Goal: Task Accomplishment & Management: Complete application form

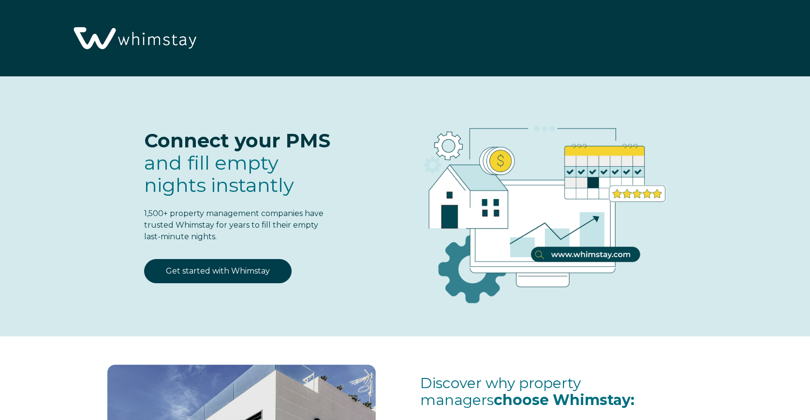
click at [316, 177] on p "Connect your PMS and fill empty nights instantly" at bounding box center [239, 163] width 190 height 67
select select "US"
select select "Standard"
click at [253, 271] on link "Get started with Whimstay" at bounding box center [218, 271] width 148 height 24
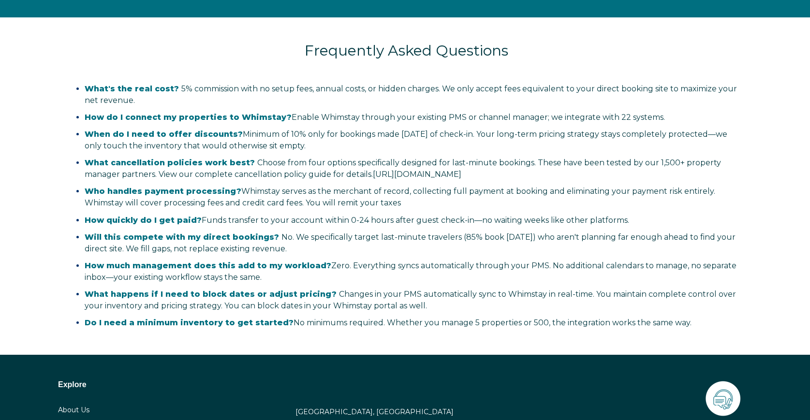
select select "US"
select select "Standard"
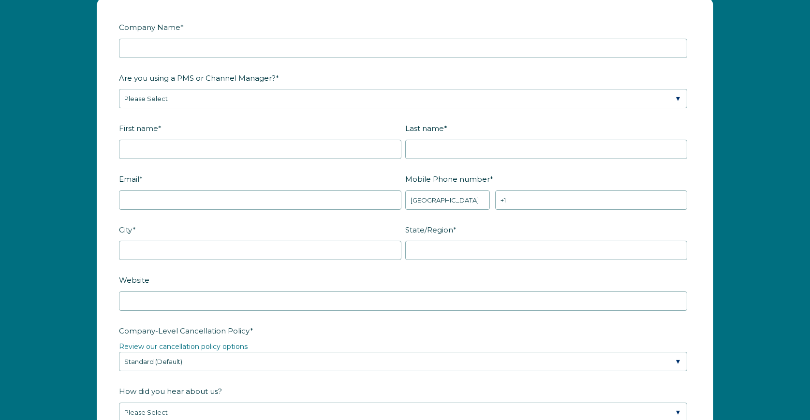
scroll to position [1270, 0]
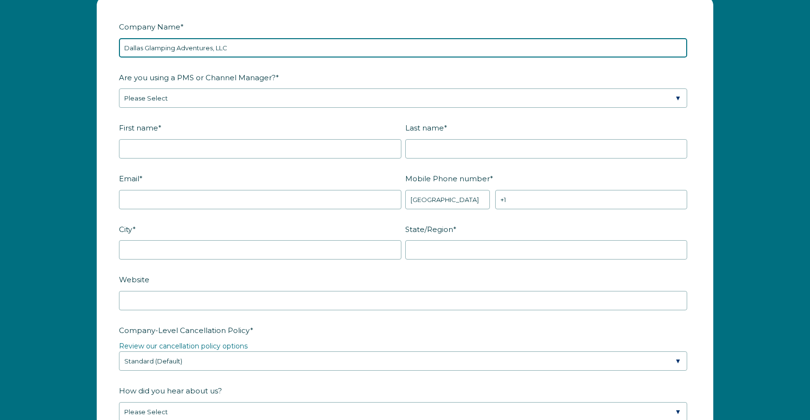
type input "Dallas Glamping Adventures, LLC"
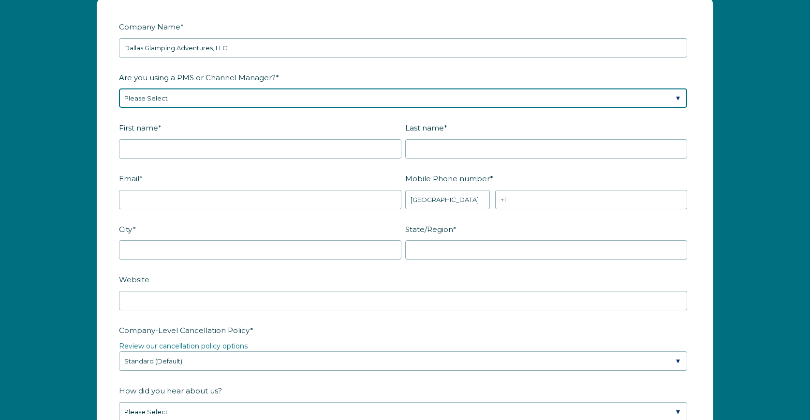
select select "Lodgify"
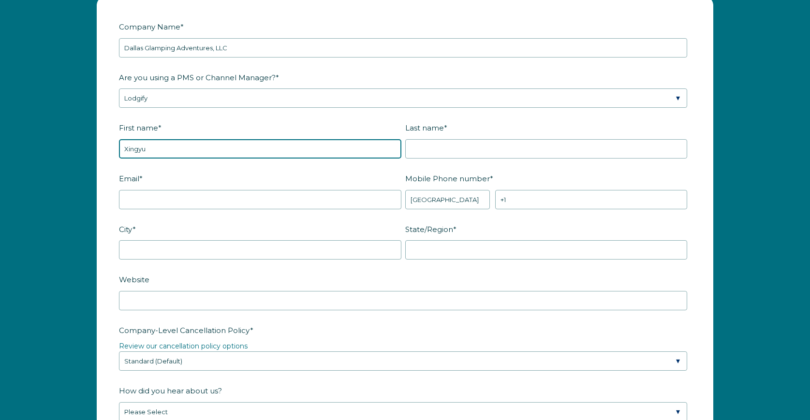
type input "Xingyu"
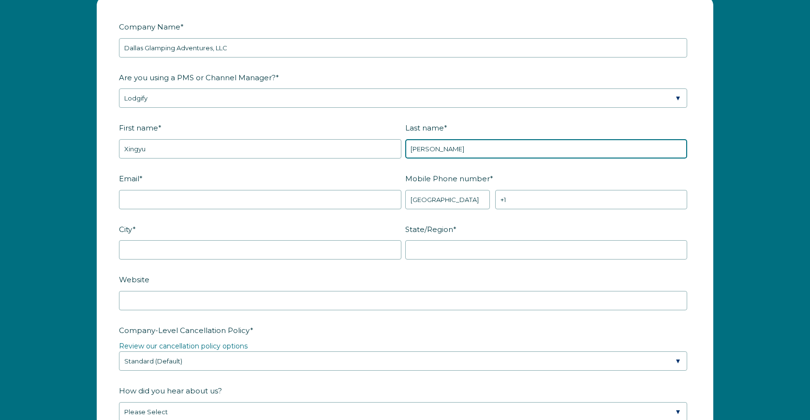
type input "[PERSON_NAME]"
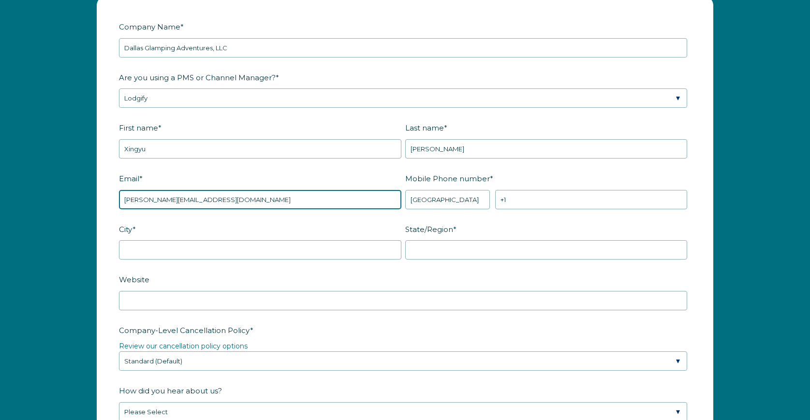
type input "[PERSON_NAME][EMAIL_ADDRESS][DOMAIN_NAME]"
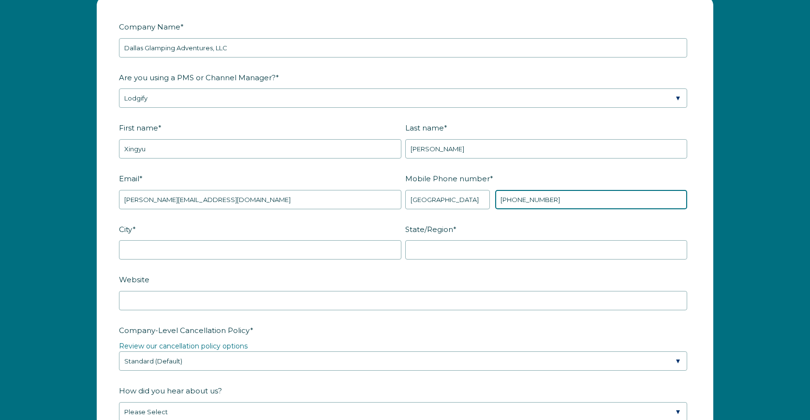
type input "[PHONE_NUMBER]"
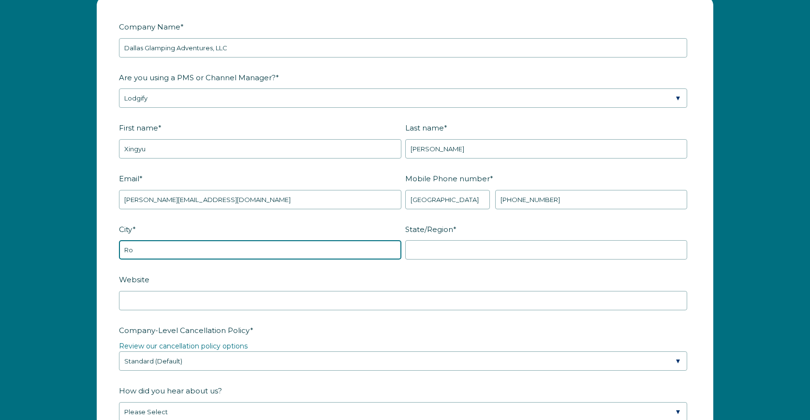
type input "R"
type input "[STREET_ADDRESS]"
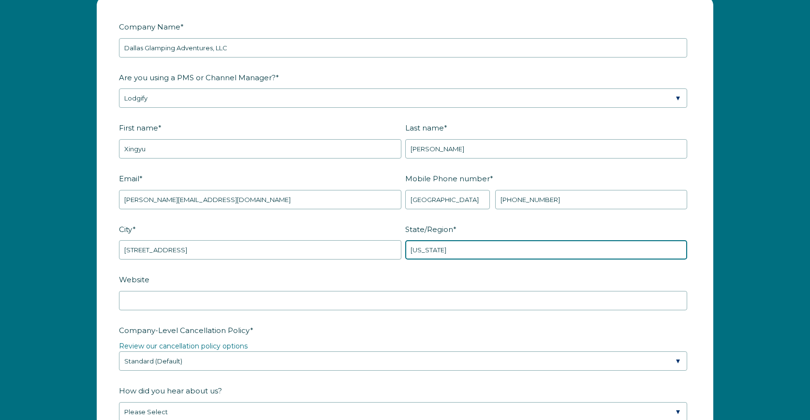
type input "[US_STATE]"
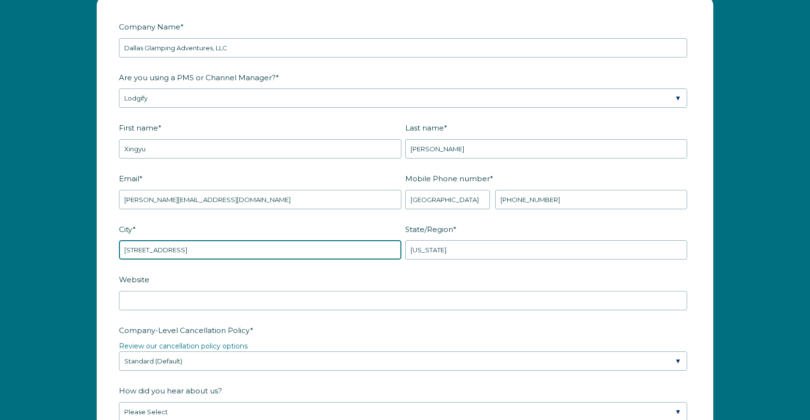
click at [285, 260] on input "[STREET_ADDRESS]" at bounding box center [260, 249] width 283 height 19
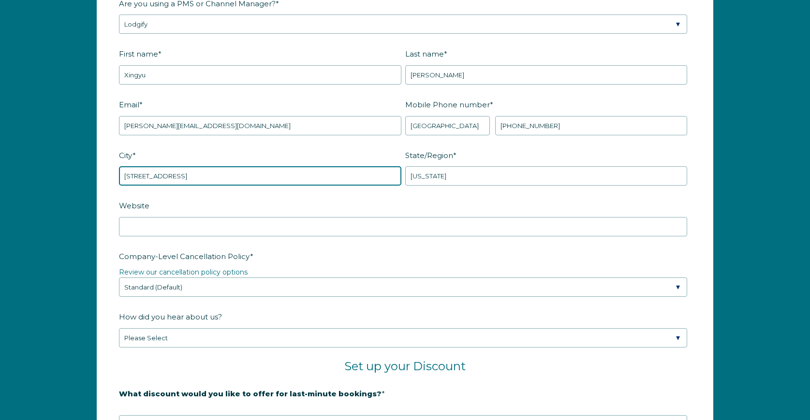
scroll to position [1346, 0]
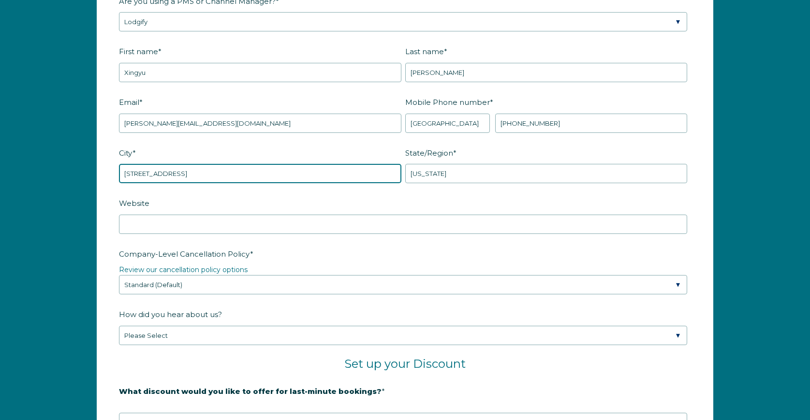
type input "[STREET_ADDRESS]"
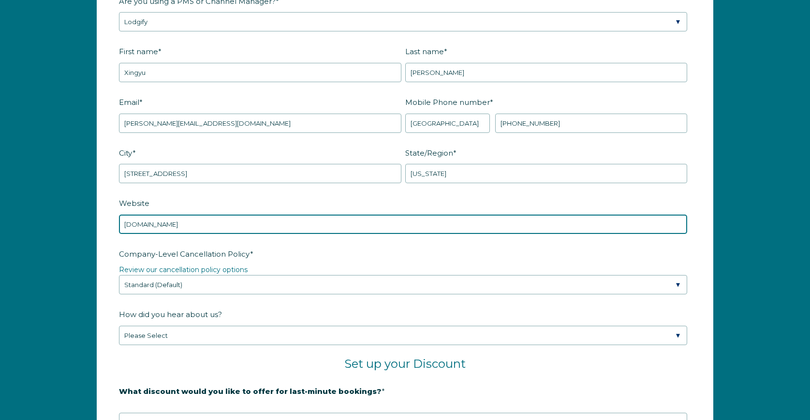
type input "[DOMAIN_NAME]"
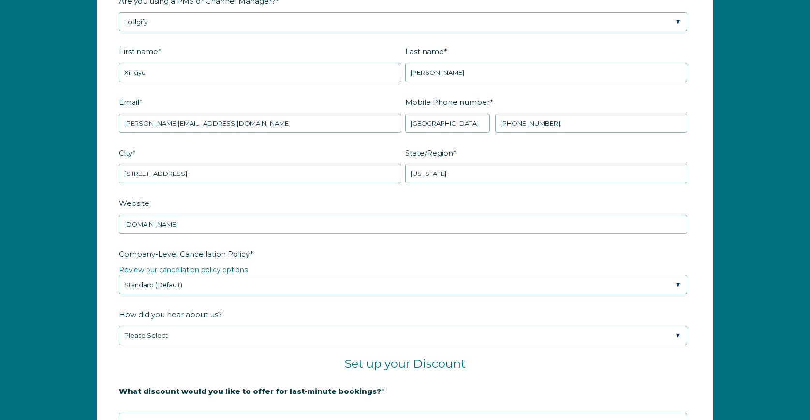
click at [303, 263] on label "Company-Level Cancellation Policy *" at bounding box center [405, 254] width 572 height 17
click at [303, 293] on select "Please Select Partial Standard (Default) Moderate Strict" at bounding box center [403, 284] width 569 height 19
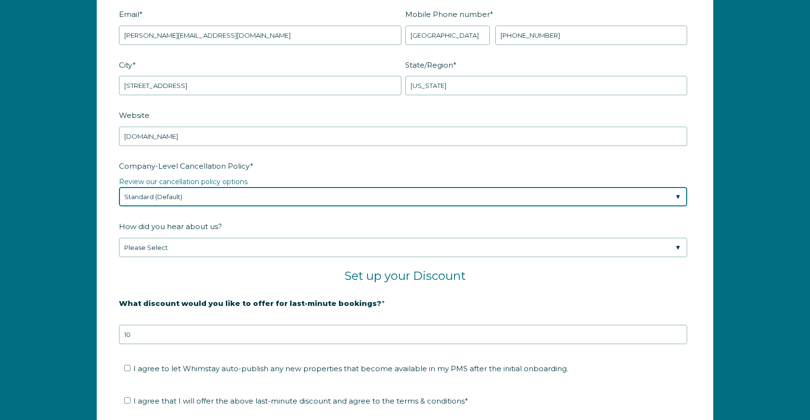
scroll to position [1435, 0]
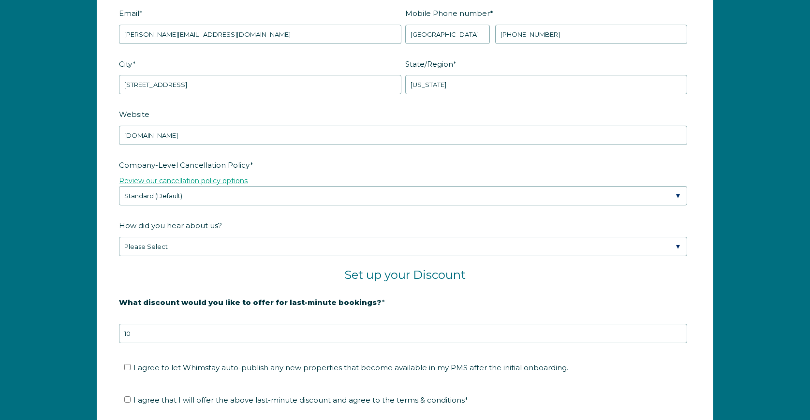
click at [240, 185] on link "Review our cancellation policy options" at bounding box center [183, 181] width 129 height 9
click at [234, 218] on fieldset "Company-Level Cancellation Policy * Review our cancellation policy options Plea…" at bounding box center [405, 187] width 572 height 61
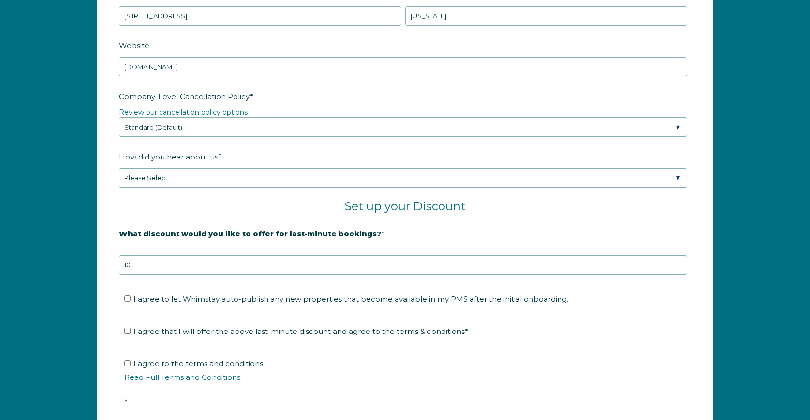
scroll to position [1510, 0]
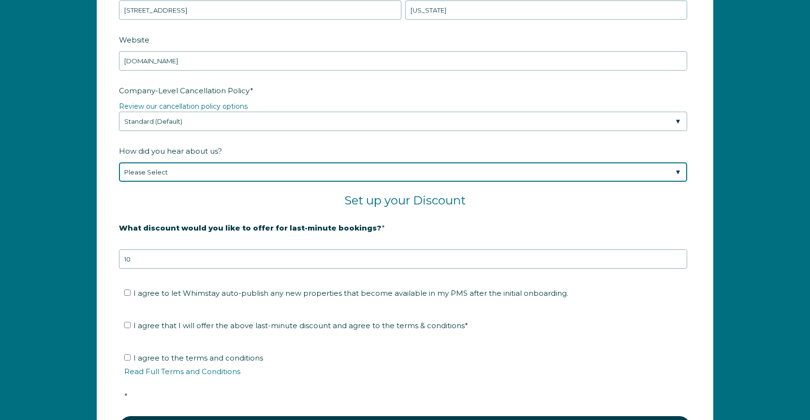
select select "Podcast"
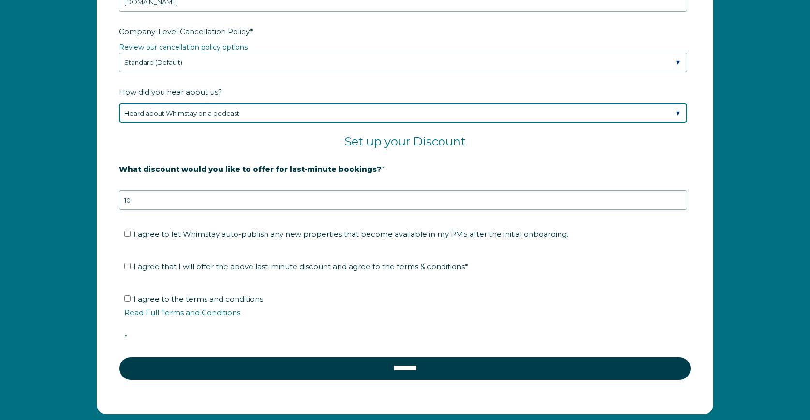
scroll to position [1569, 0]
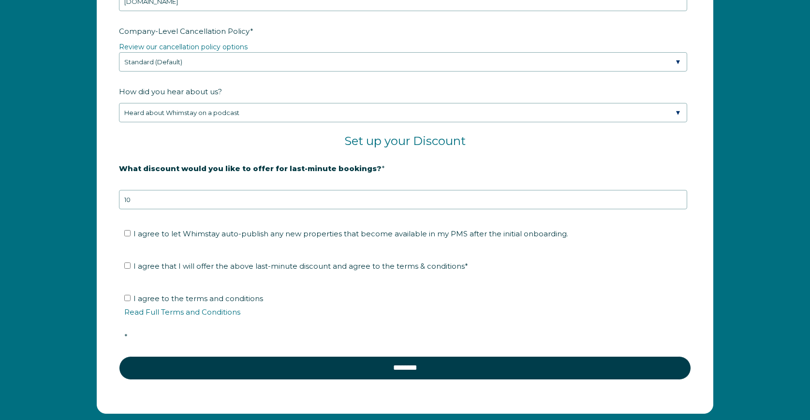
click at [126, 237] on input "I agree to let Whimstay auto-publish any new properties that become available i…" at bounding box center [127, 233] width 6 height 6
checkbox input "true"
click at [126, 269] on input "I agree that I will offer the above last-minute discount and agree to the terms…" at bounding box center [127, 266] width 6 height 6
checkbox input "true"
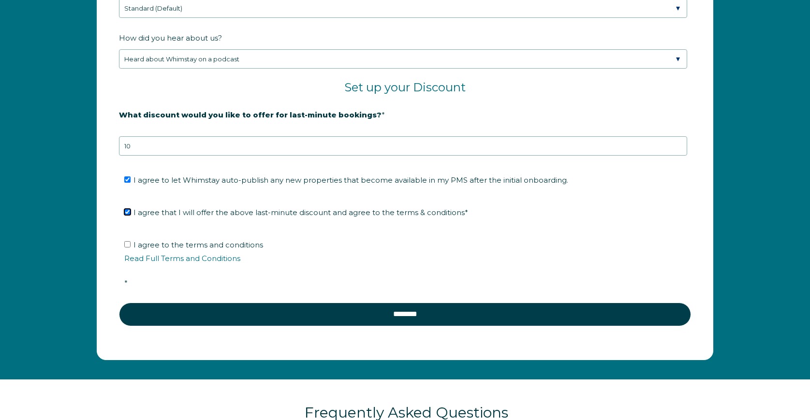
scroll to position [1625, 0]
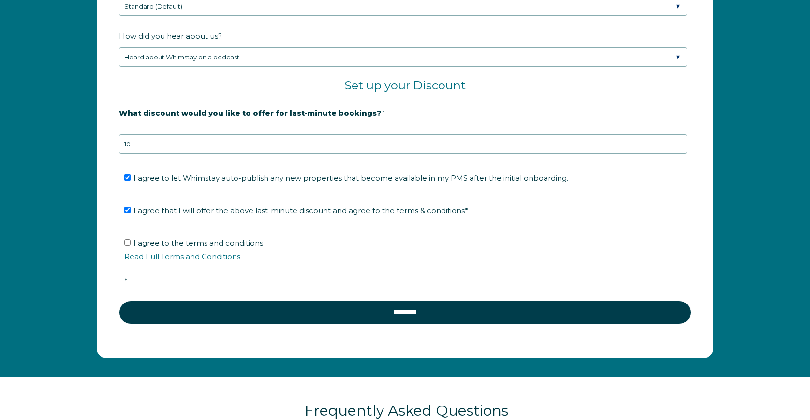
click at [127, 246] on input "I agree to the terms and conditions Read Full Terms and Conditions *" at bounding box center [127, 243] width 6 height 6
checkbox input "true"
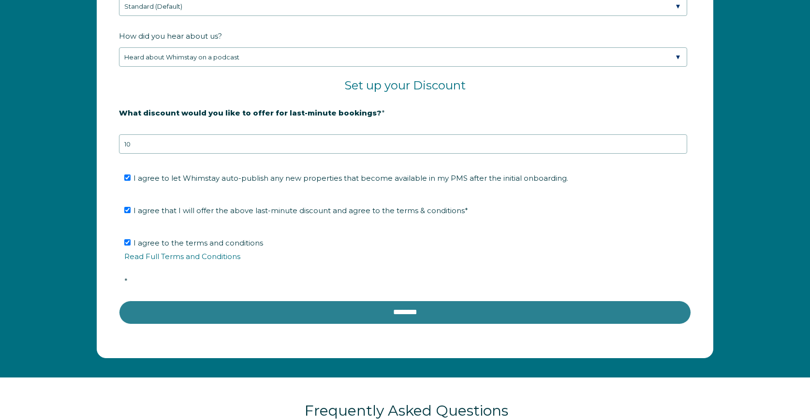
click at [387, 324] on input "********" at bounding box center [405, 312] width 572 height 23
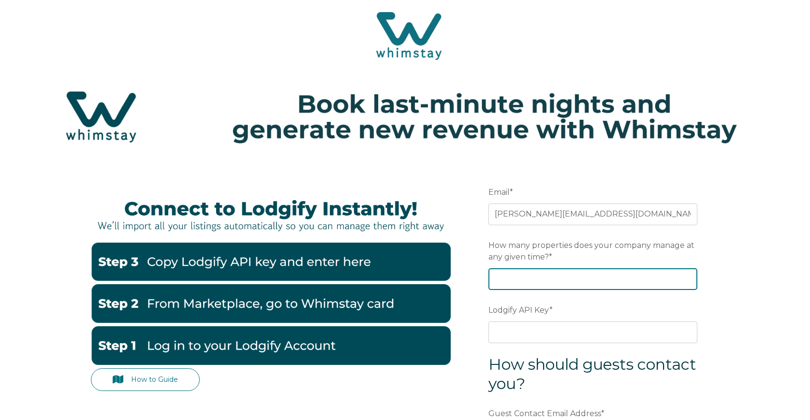
type input "1"
click at [689, 280] on input "1" at bounding box center [593, 279] width 209 height 21
type input "4"
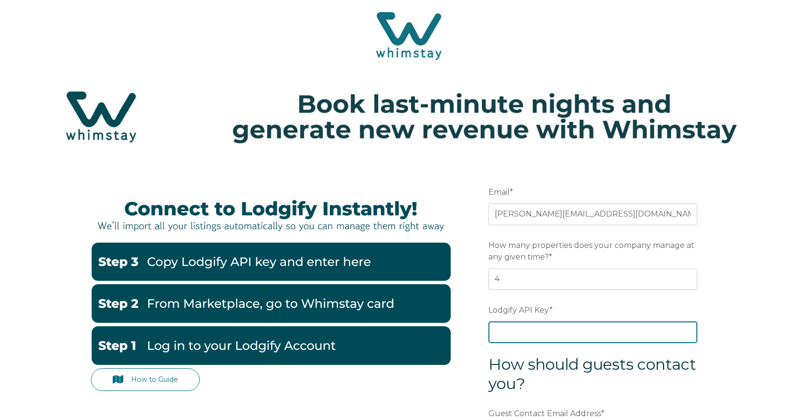
click at [577, 328] on input "Lodgify API Key *" at bounding box center [593, 332] width 209 height 21
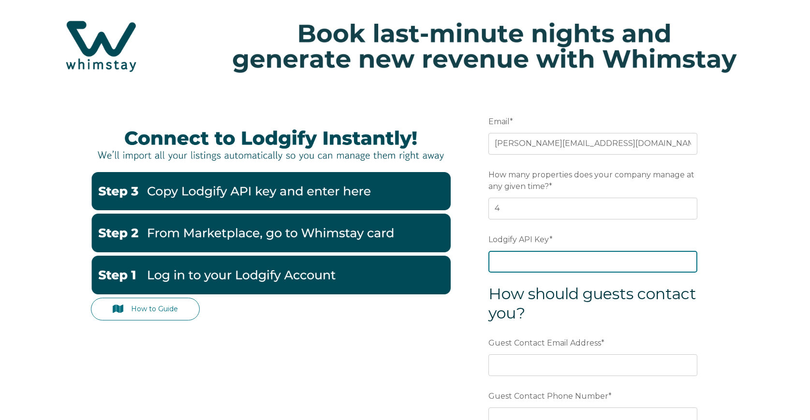
scroll to position [79, 0]
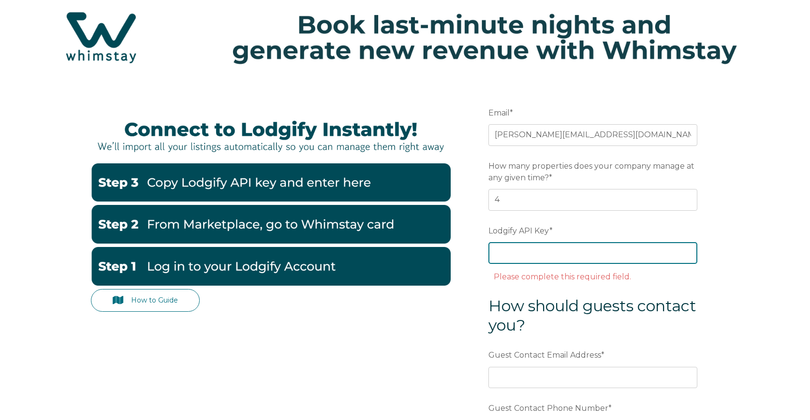
click at [526, 255] on input "Lodgify API Key *" at bounding box center [593, 252] width 209 height 21
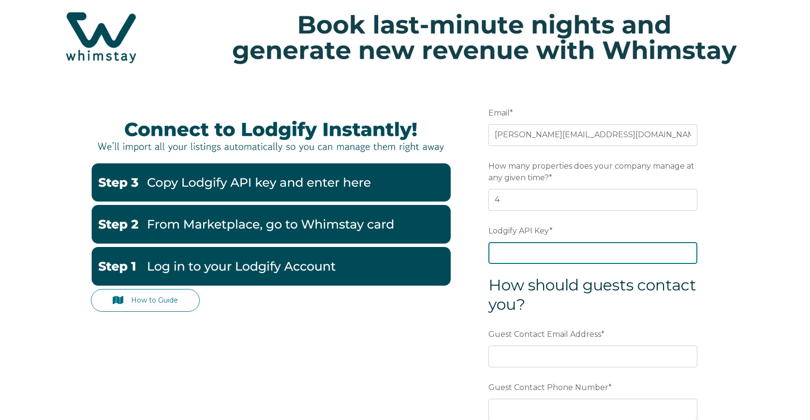
paste input "hPBNOGJvZMI5s58ndFiNsnR0r86WMIb/G9BVzx88Wq4mYEU1L1QNH8QdMQLS94vo"
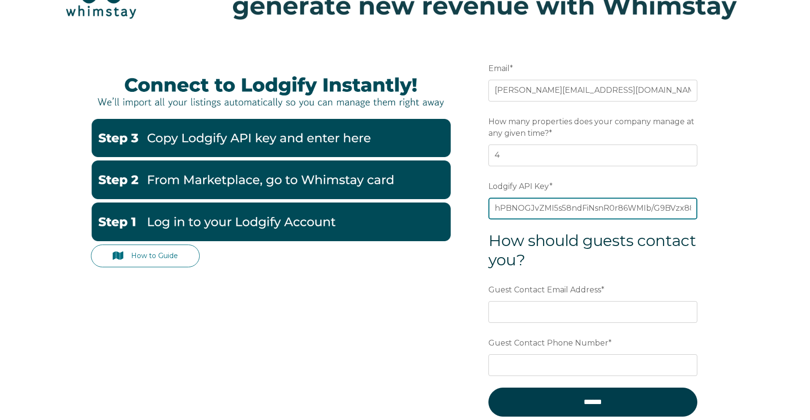
scroll to position [129, 0]
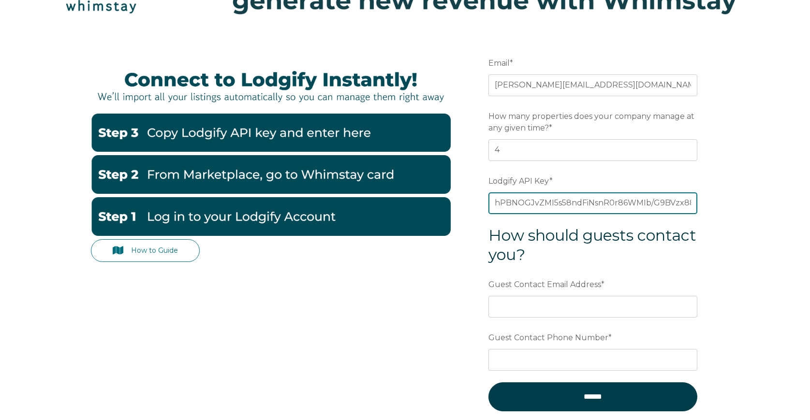
type input "hPBNOGJvZMI5s58ndFiNsnR0r86WMIb/G9BVzx88Wq4mYEU1L1QNH8QdMQLS94vo"
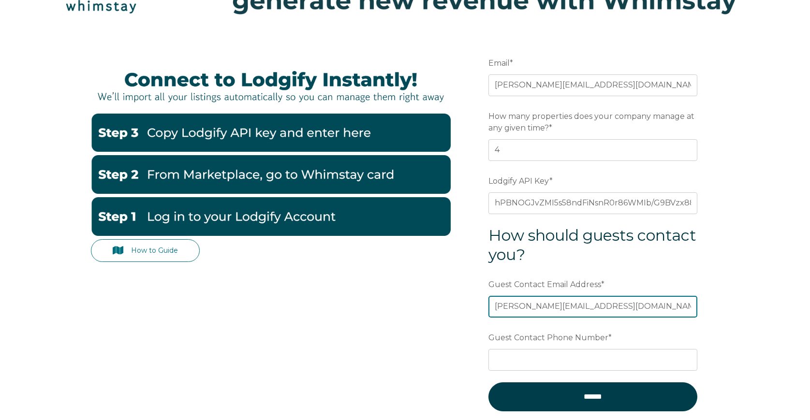
type input "[PERSON_NAME][EMAIL_ADDRESS][DOMAIN_NAME]"
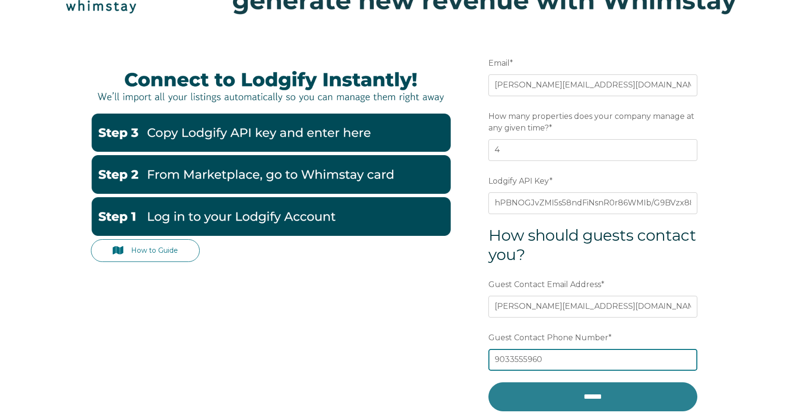
type input "9033555960"
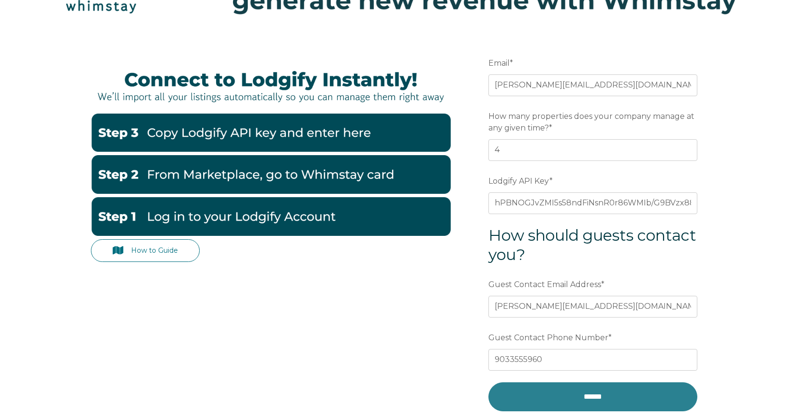
click at [547, 391] on input "******" at bounding box center [593, 397] width 209 height 29
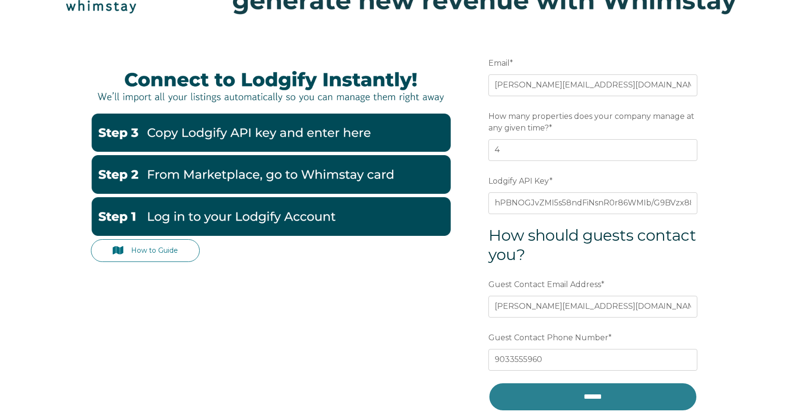
scroll to position [143, 0]
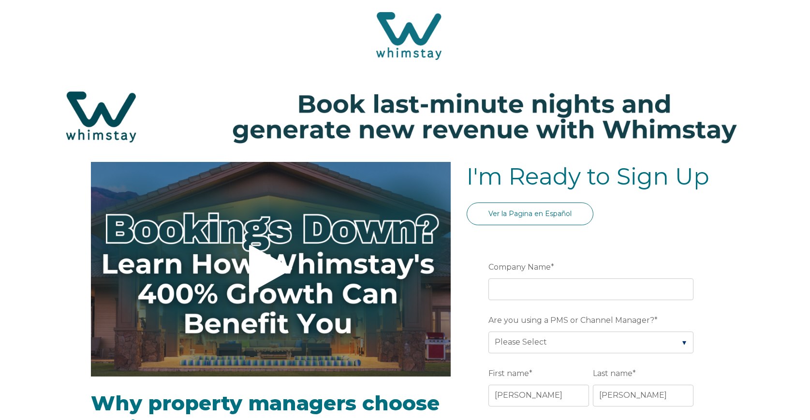
select select "US"
select select "Standard"
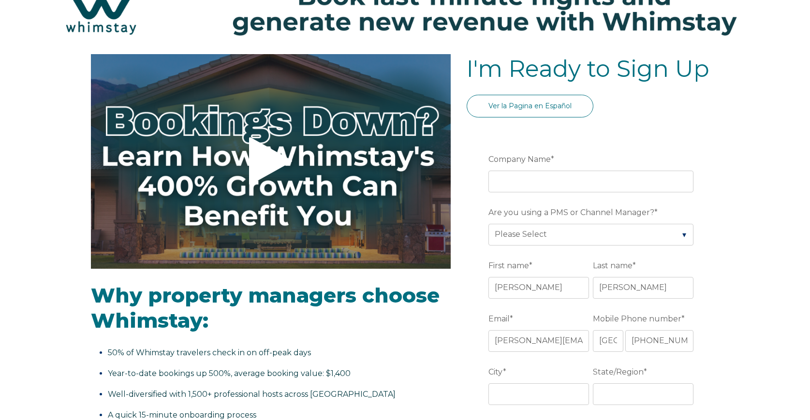
scroll to position [103, 0]
